Goal: Transaction & Acquisition: Purchase product/service

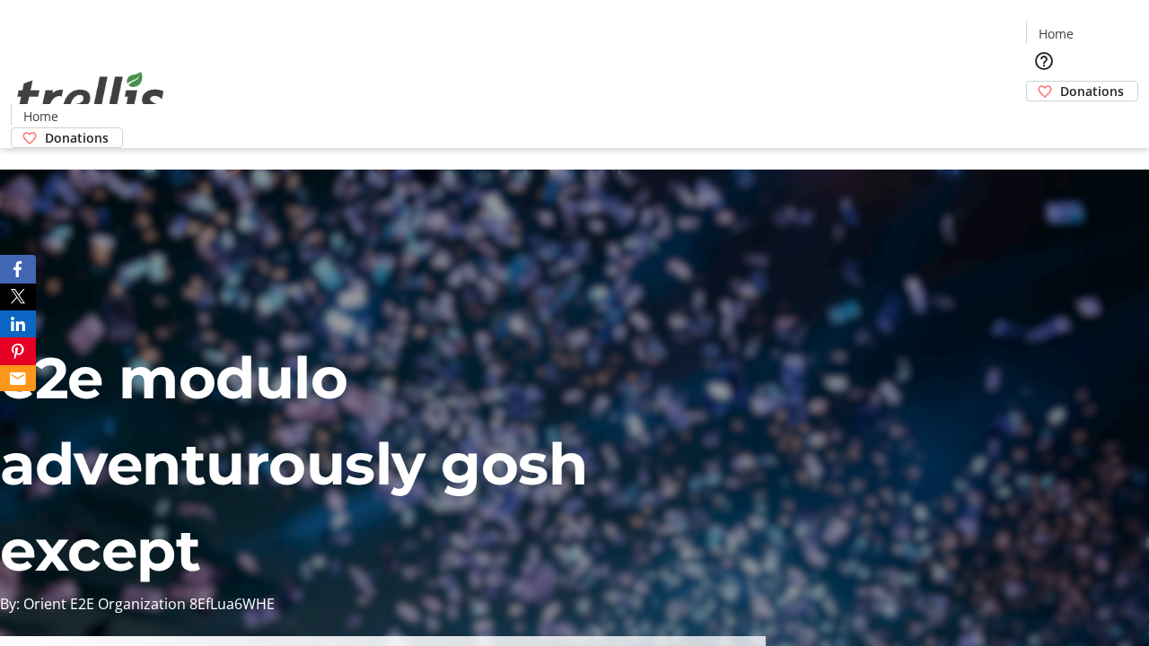
click at [1060, 82] on span "Donations" at bounding box center [1092, 91] width 64 height 19
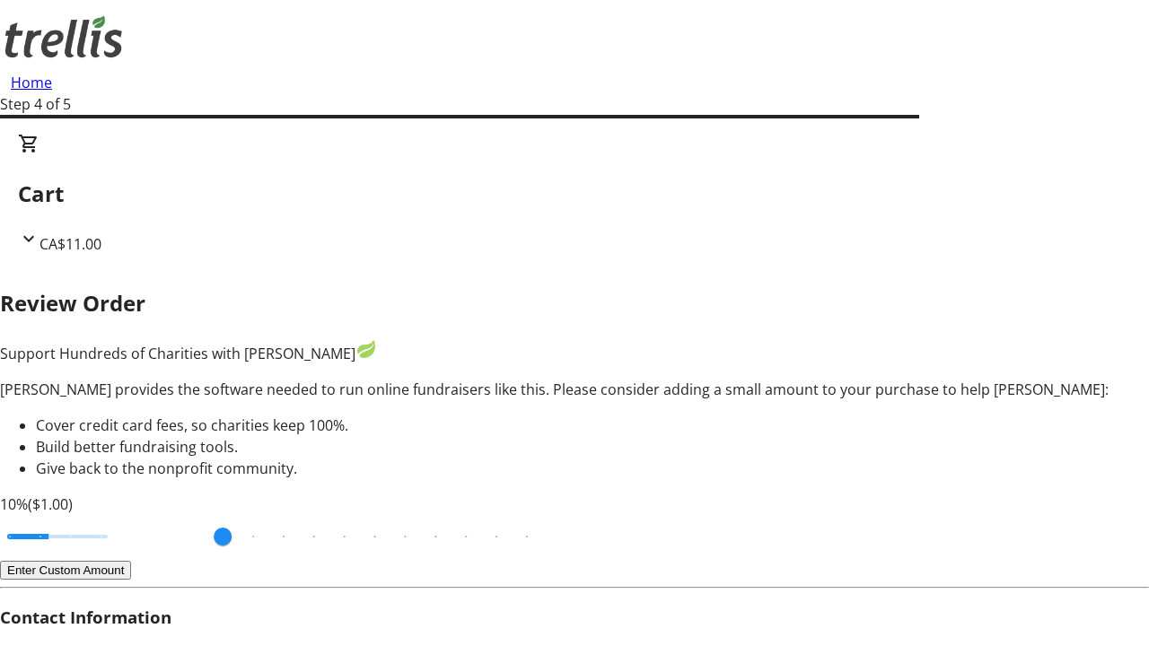
click at [131, 561] on button "Enter Custom Amount" at bounding box center [65, 570] width 131 height 19
